Goal: Information Seeking & Learning: Find contact information

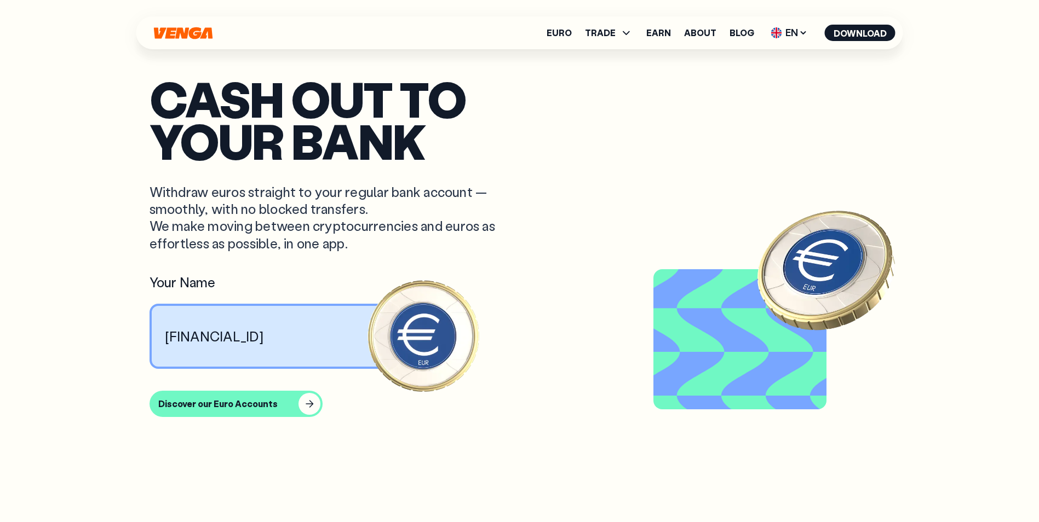
scroll to position [4909, 0]
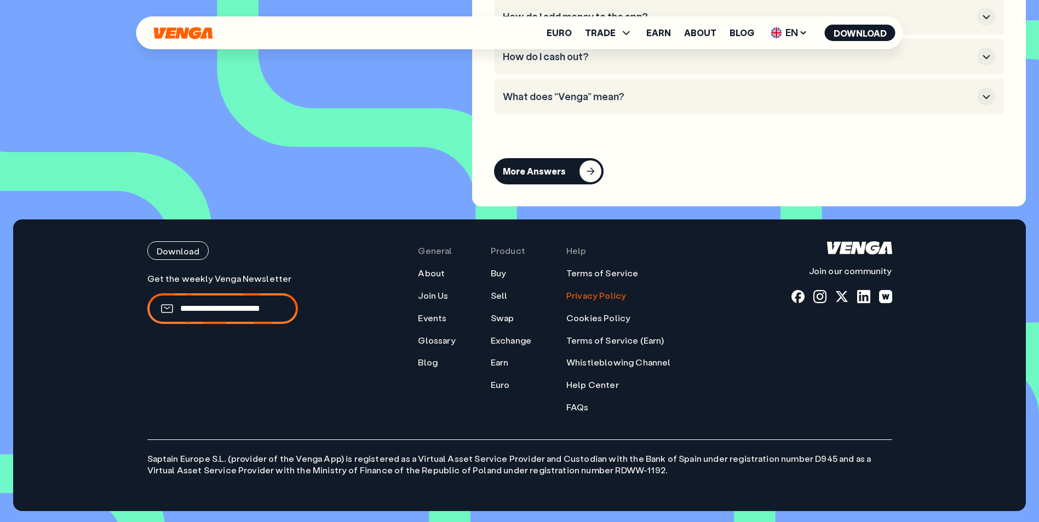
click at [590, 297] on link "Privacy Policy" at bounding box center [596, 295] width 60 height 11
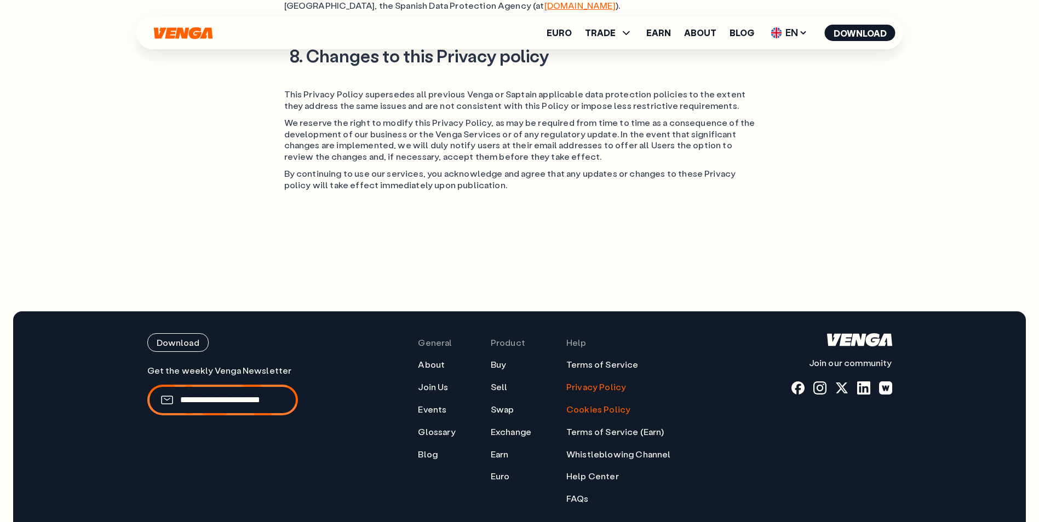
scroll to position [2490, 0]
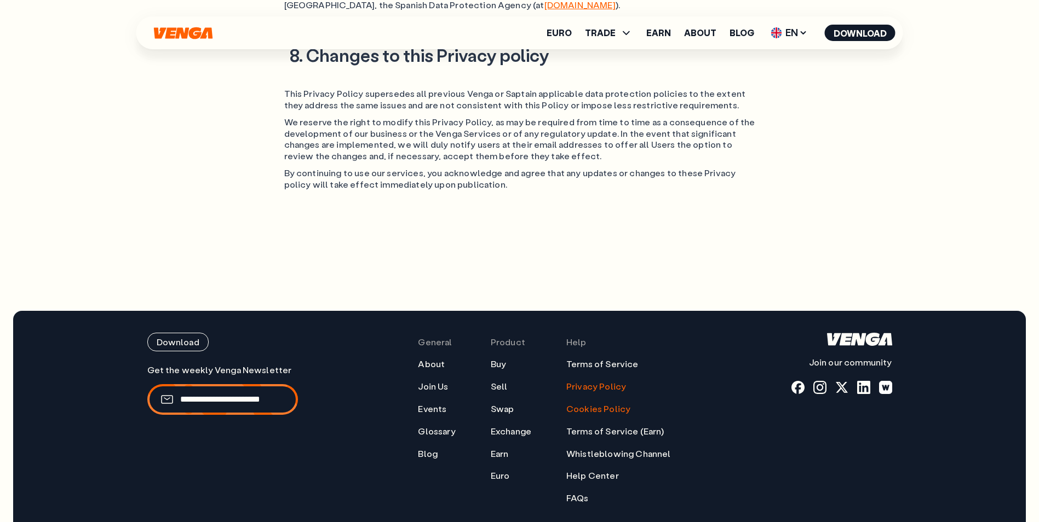
click at [590, 404] on link "Cookies Policy" at bounding box center [598, 409] width 64 height 11
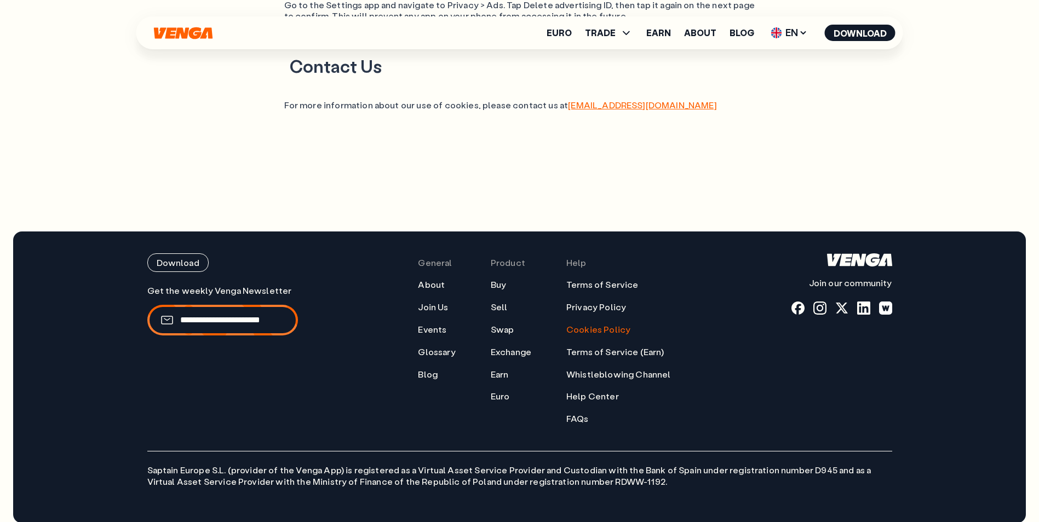
scroll to position [1171, 0]
click at [429, 279] on link "About" at bounding box center [431, 284] width 27 height 11
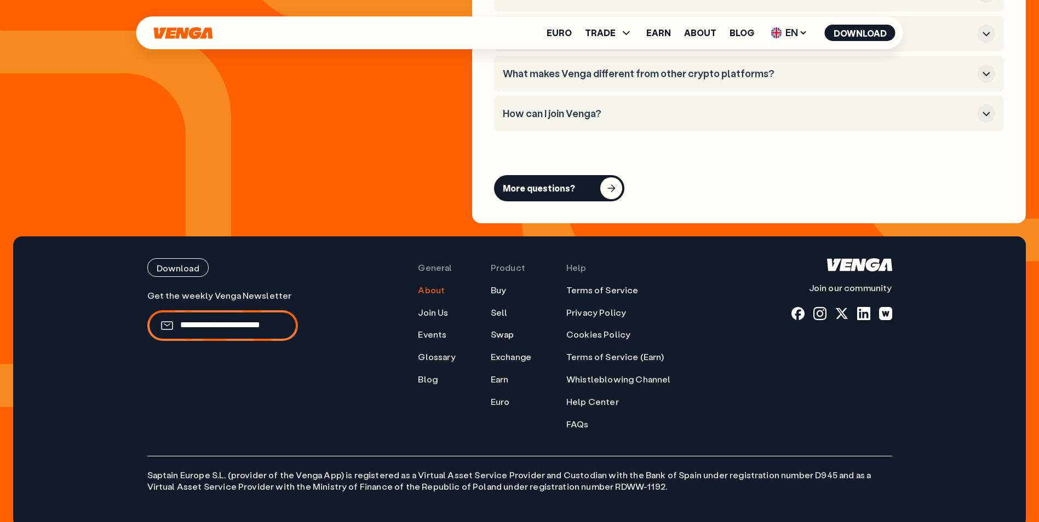
scroll to position [4400, 0]
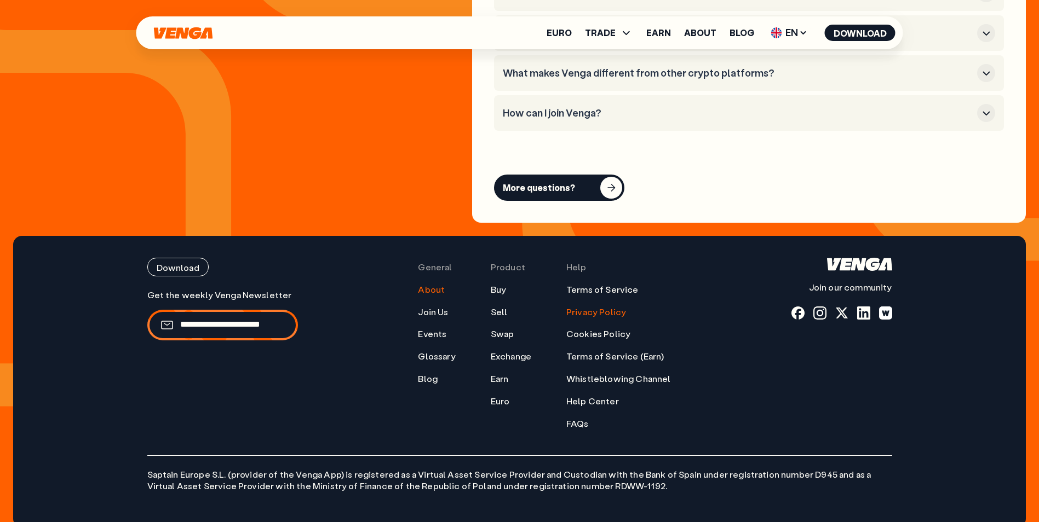
click at [591, 307] on link "Privacy Policy" at bounding box center [596, 312] width 60 height 11
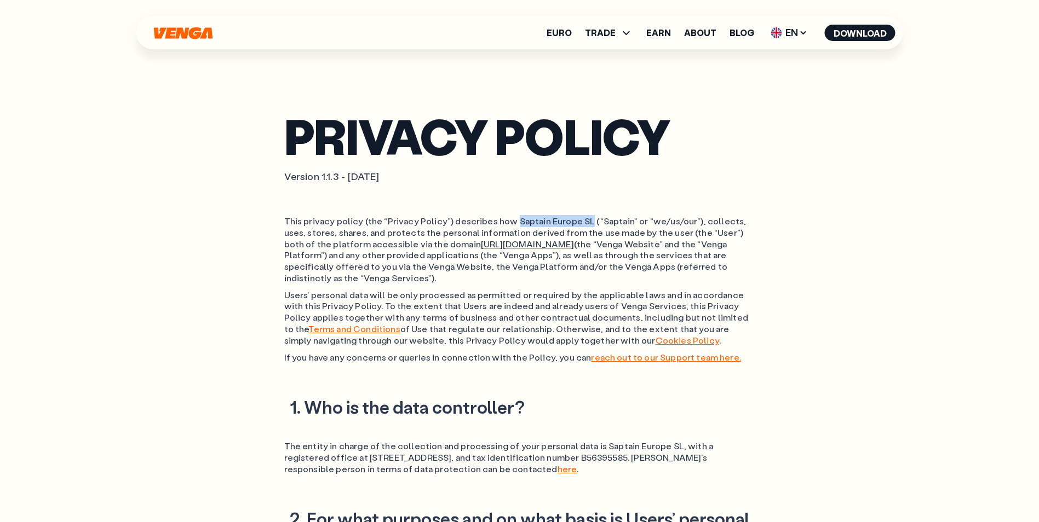
drag, startPoint x: 509, startPoint y: 220, endPoint x: 582, endPoint y: 226, distance: 72.5
click at [582, 226] on p "This privacy policy (the “Privacy Policy”) describes how Saptain Europe SL (“Sa…" at bounding box center [519, 250] width 471 height 68
copy p "Saptain [GEOGRAPHIC_DATA] SL"
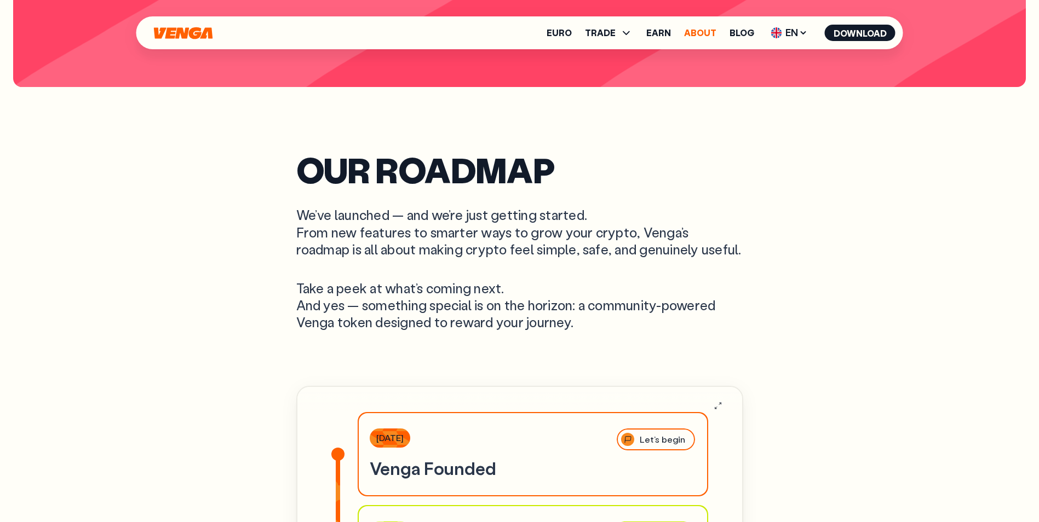
scroll to position [3157, 0]
